Goal: Task Accomplishment & Management: Manage account settings

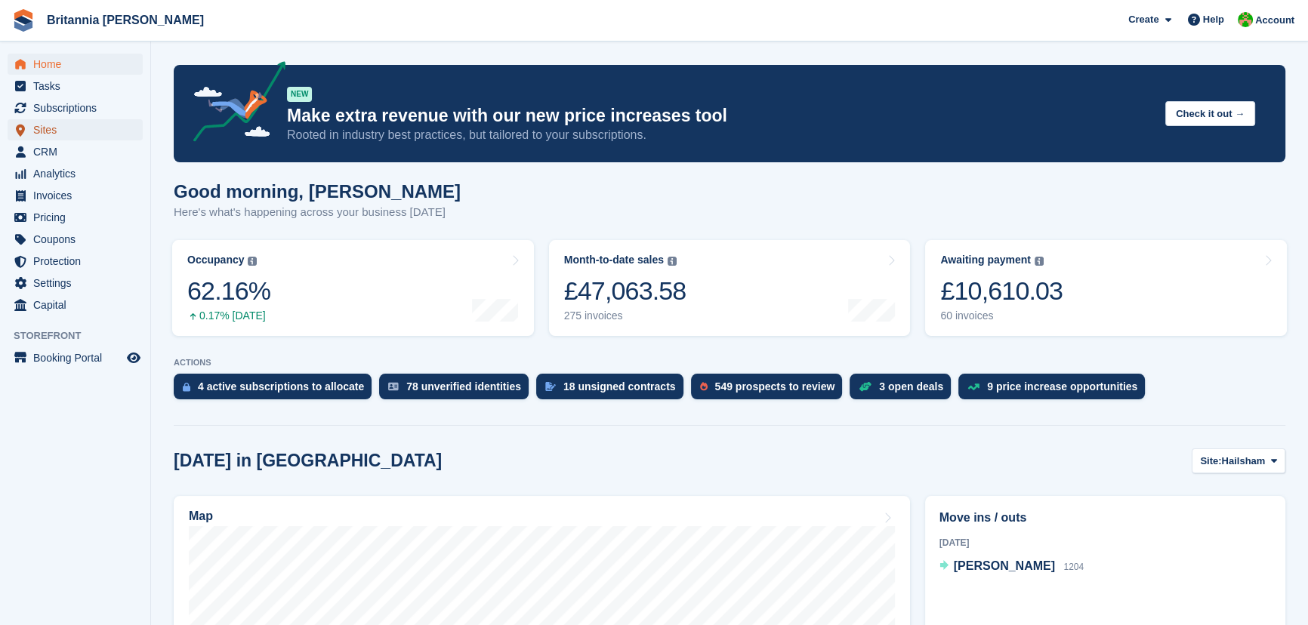
click at [45, 136] on span "Sites" at bounding box center [78, 129] width 91 height 21
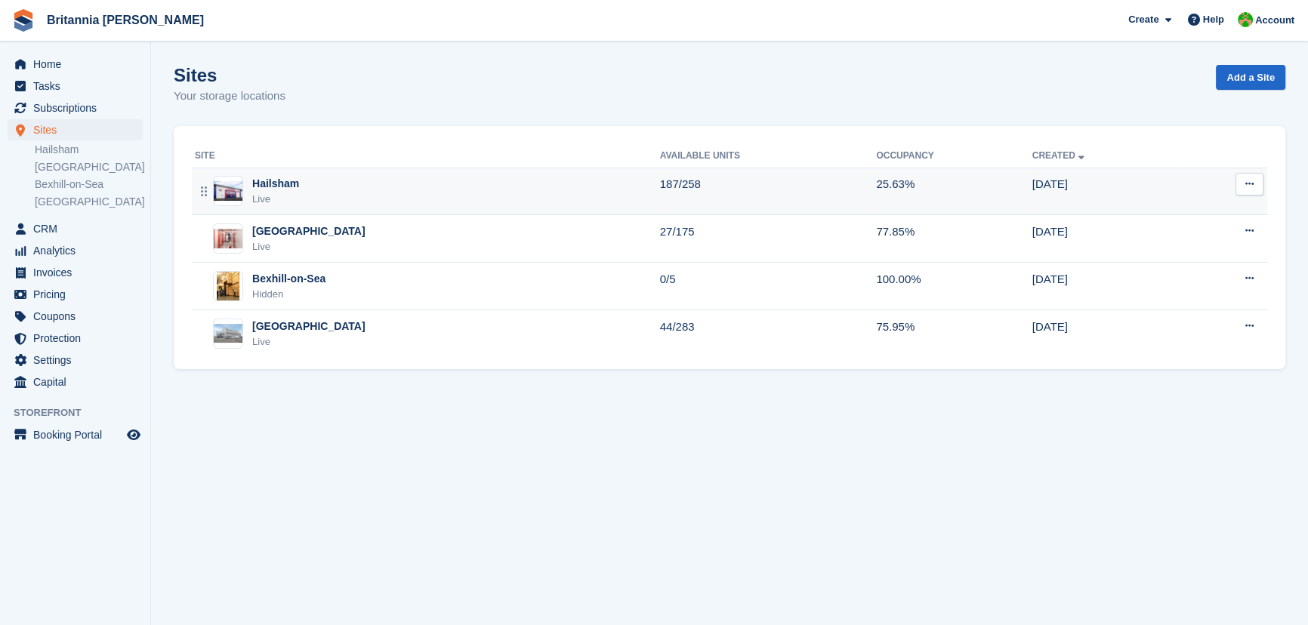
click at [270, 196] on div "Live" at bounding box center [275, 199] width 47 height 15
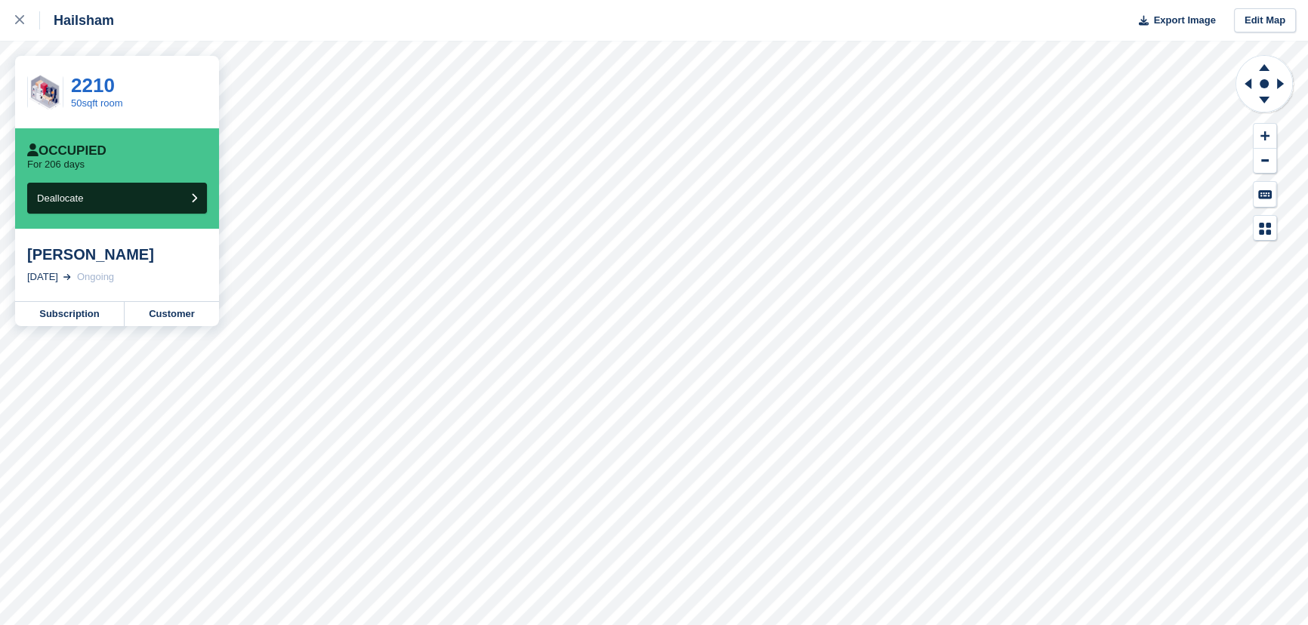
click at [93, 146] on div "Occupied" at bounding box center [66, 150] width 79 height 15
click at [94, 91] on link "2210" at bounding box center [93, 85] width 44 height 23
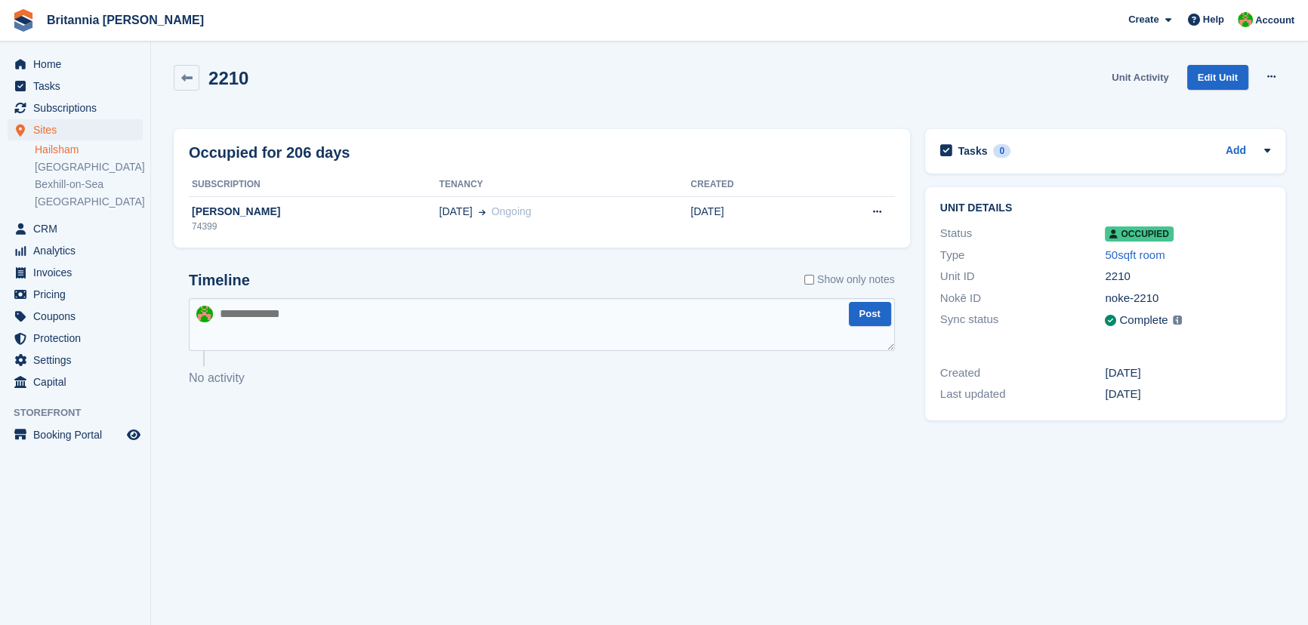
click at [1131, 82] on link "Unit Activity" at bounding box center [1139, 77] width 69 height 25
